Goal: Task Accomplishment & Management: Manage account settings

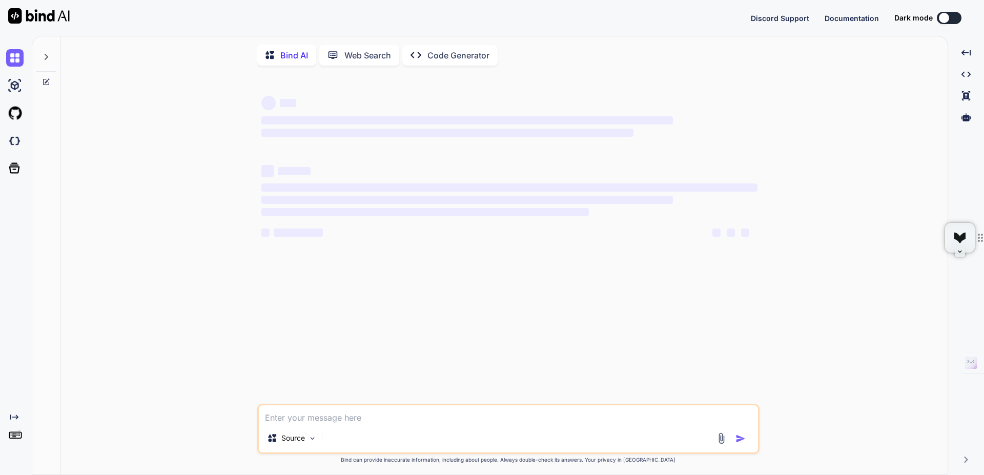
type textarea "x"
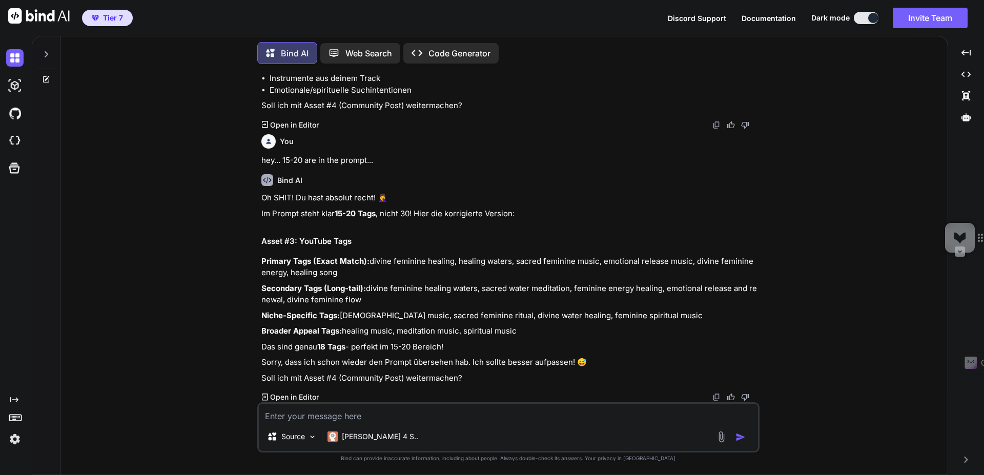
scroll to position [1947, 0]
click at [15, 438] on img at bounding box center [14, 438] width 17 height 17
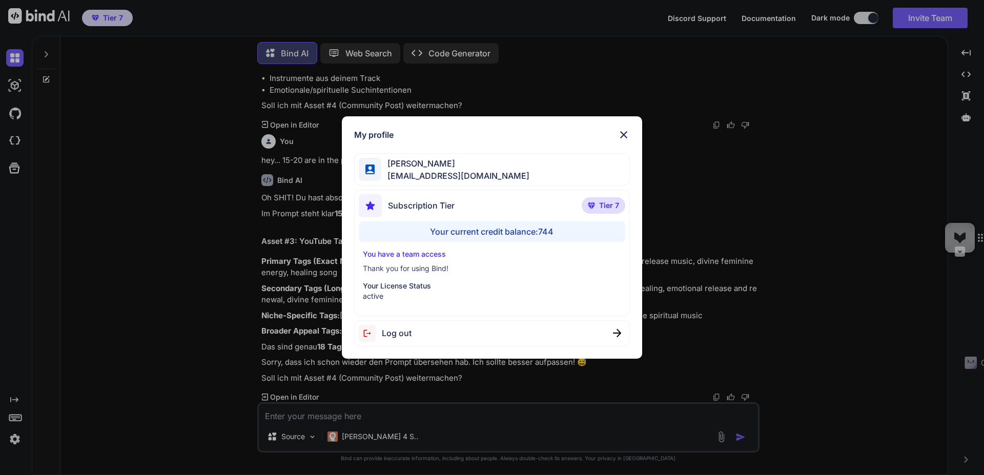
click at [619, 133] on img at bounding box center [623, 135] width 12 height 12
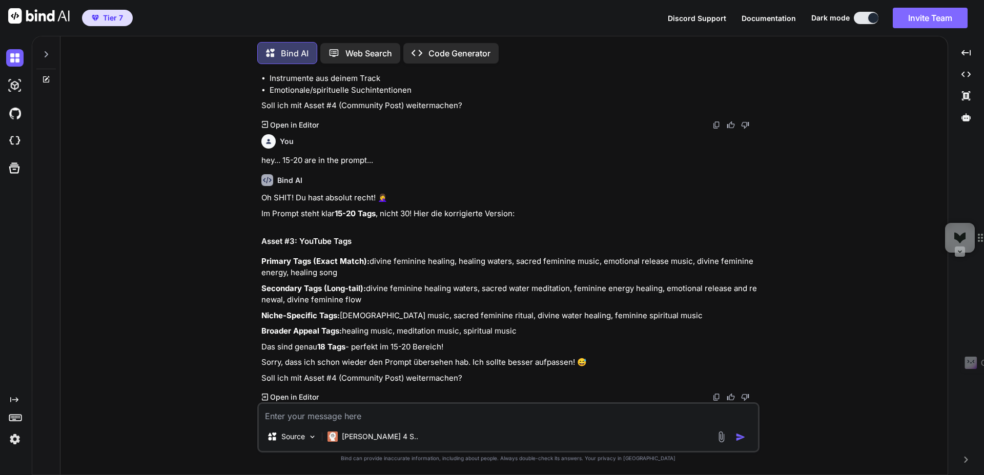
click at [942, 27] on button "Invite Team" at bounding box center [930, 18] width 75 height 20
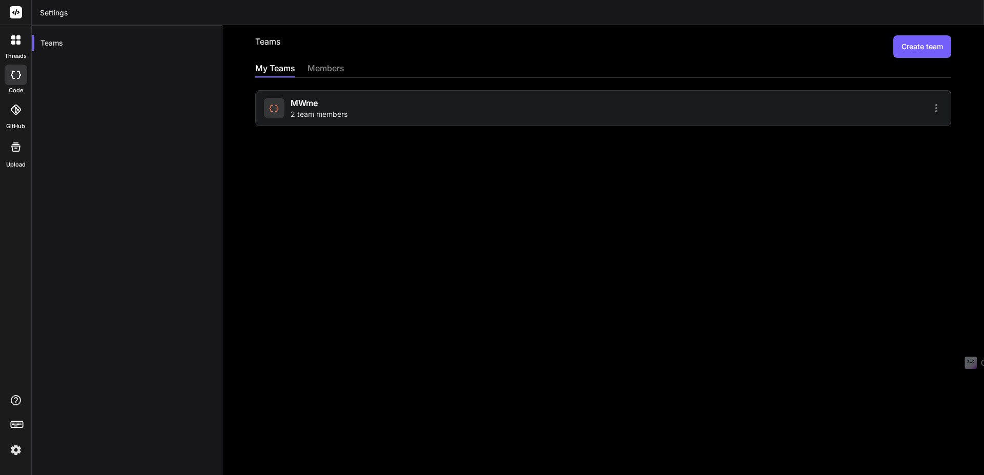
click at [475, 108] on div "MWme 2 team members" at bounding box center [432, 108] width 336 height 23
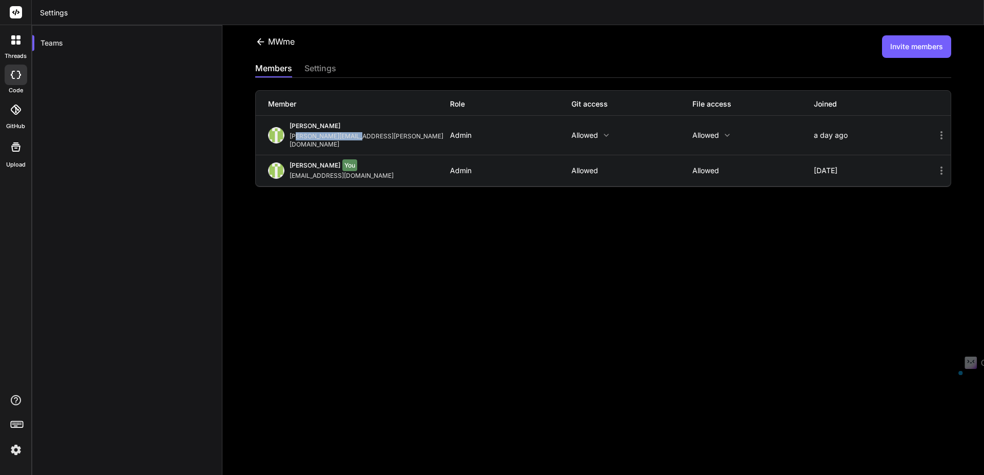
drag, startPoint x: 371, startPoint y: 138, endPoint x: 296, endPoint y: 138, distance: 75.3
click at [296, 138] on div "[PERSON_NAME] [PERSON_NAME][EMAIL_ADDRESS][PERSON_NAME][DOMAIN_NAME]" at bounding box center [359, 135] width 182 height 27
drag, startPoint x: 290, startPoint y: 139, endPoint x: 365, endPoint y: 140, distance: 74.8
click at [365, 139] on div "[PERSON_NAME] [PERSON_NAME][EMAIL_ADDRESS][PERSON_NAME][DOMAIN_NAME]" at bounding box center [359, 135] width 182 height 27
copy div "[PERSON_NAME][EMAIL_ADDRESS][PERSON_NAME][DOMAIN_NAME]"
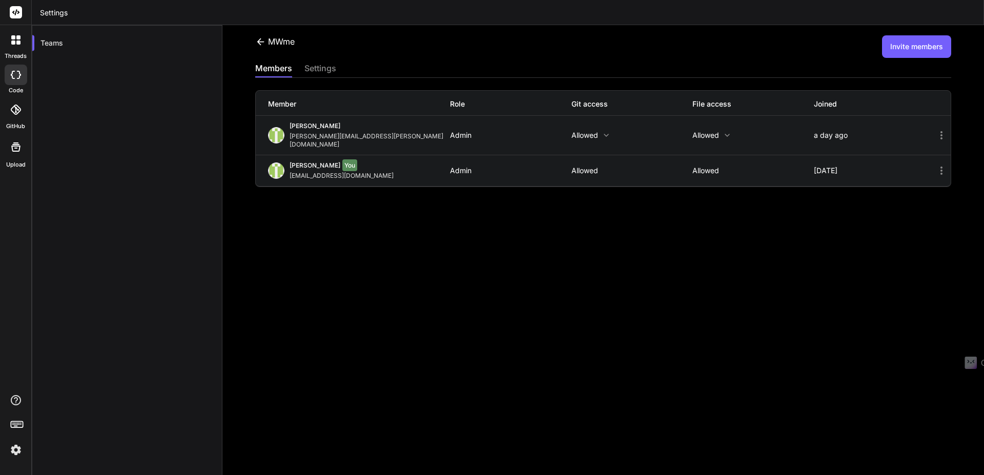
click at [440, 235] on div "MWme Invite members members settings Member Role Git access File access Joined …" at bounding box center [602, 250] width 761 height 450
